Goal: Task Accomplishment & Management: Use online tool/utility

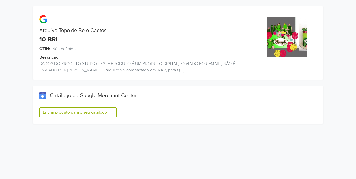
click at [105, 112] on button "Enviar produto para o seu catálogo" at bounding box center [77, 112] width 77 height 10
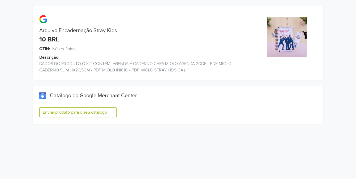
click at [112, 113] on button "Enviar produto para o seu catálogo" at bounding box center [77, 112] width 77 height 10
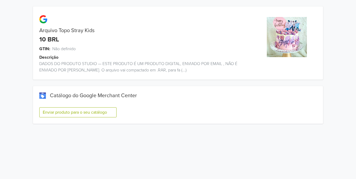
click at [115, 114] on button "Enviar produto para o seu catálogo" at bounding box center [77, 112] width 77 height 10
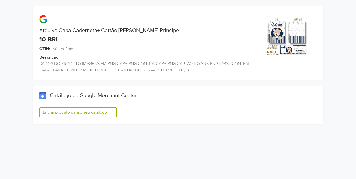
click at [116, 112] on button "Enviar produto para o seu catálogo" at bounding box center [77, 112] width 77 height 10
